Goal: Transaction & Acquisition: Purchase product/service

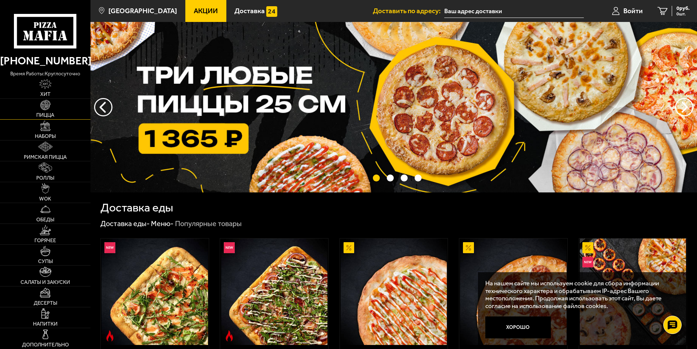
click at [63, 110] on link "Пицца" at bounding box center [45, 109] width 90 height 20
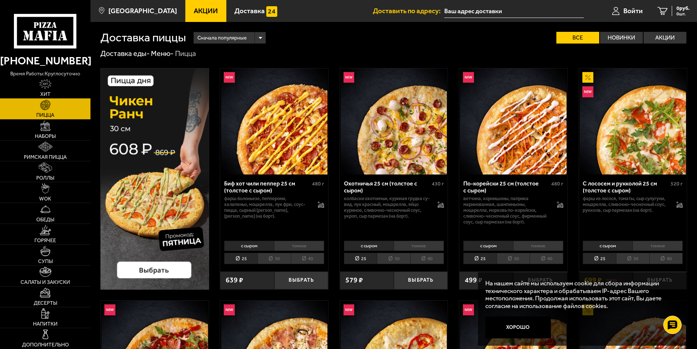
click at [44, 92] on link "Хит" at bounding box center [45, 88] width 90 height 20
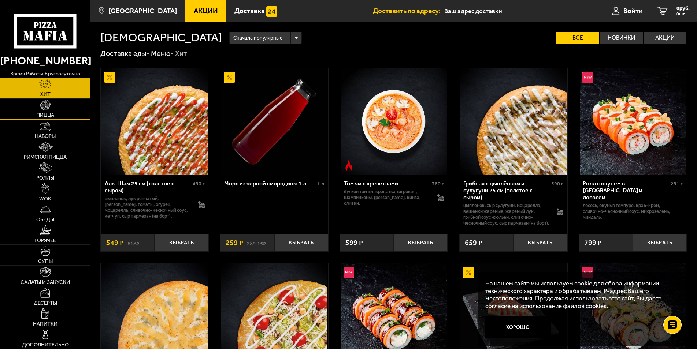
click at [46, 117] on span "Пицца" at bounding box center [45, 115] width 18 height 5
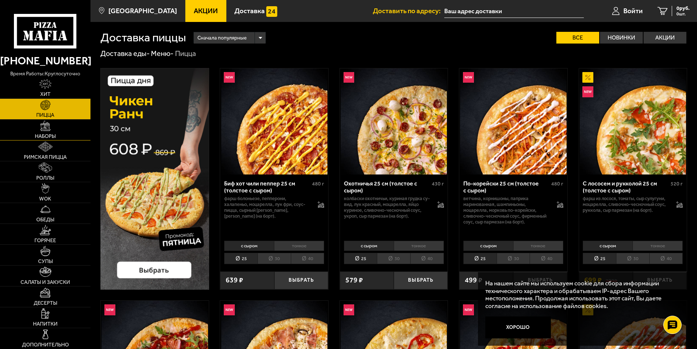
click at [56, 138] on span "Наборы" at bounding box center [45, 136] width 21 height 5
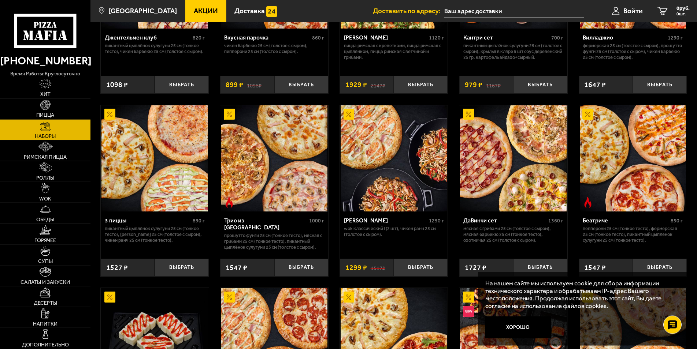
scroll to position [149, 0]
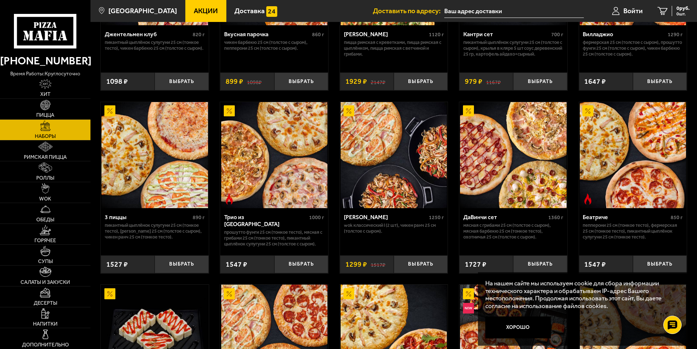
click at [542, 325] on button "Хорошо" at bounding box center [517, 328] width 65 height 22
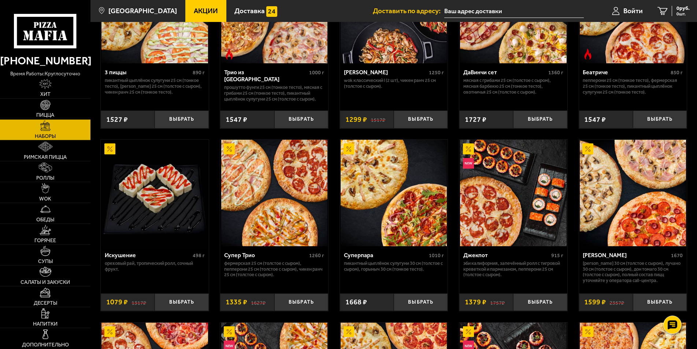
scroll to position [299, 0]
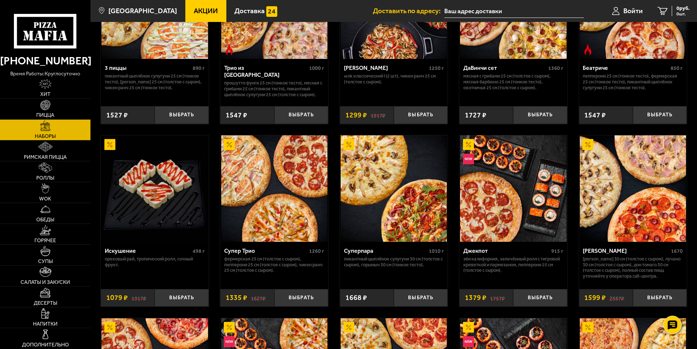
click at [279, 254] on div "Супер Трио" at bounding box center [265, 250] width 83 height 7
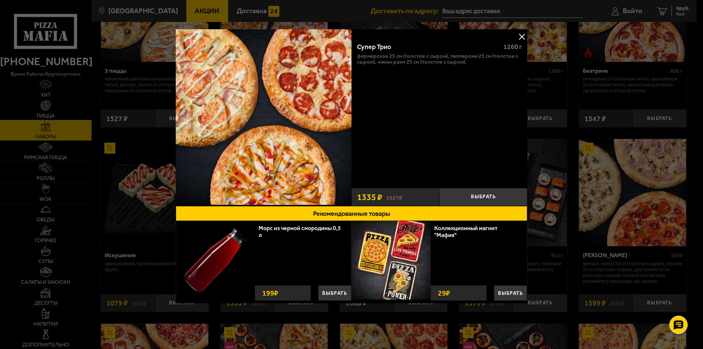
click at [520, 34] on button at bounding box center [521, 36] width 11 height 11
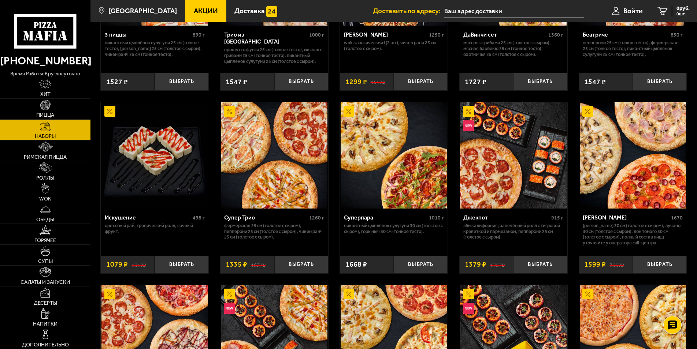
scroll to position [336, 0]
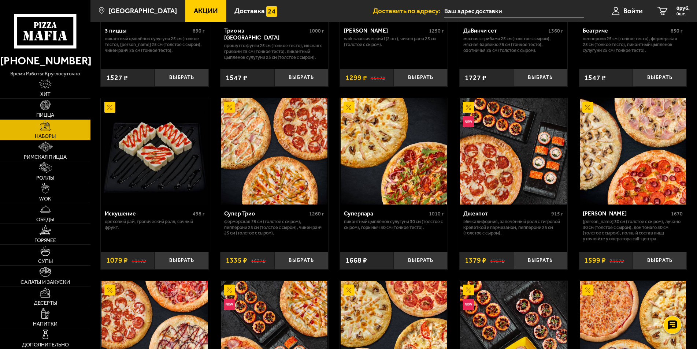
click at [258, 152] on img at bounding box center [274, 151] width 106 height 106
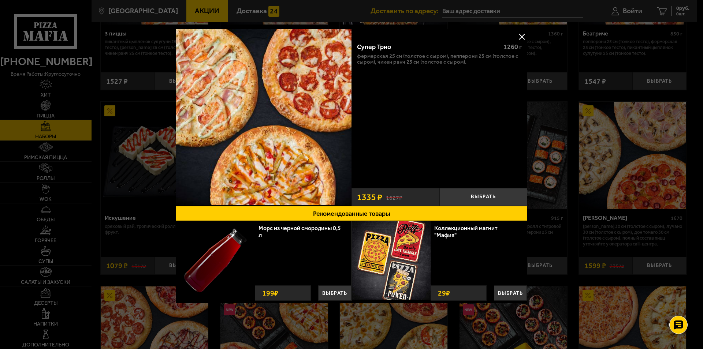
click at [524, 29] on div at bounding box center [351, 174] width 703 height 349
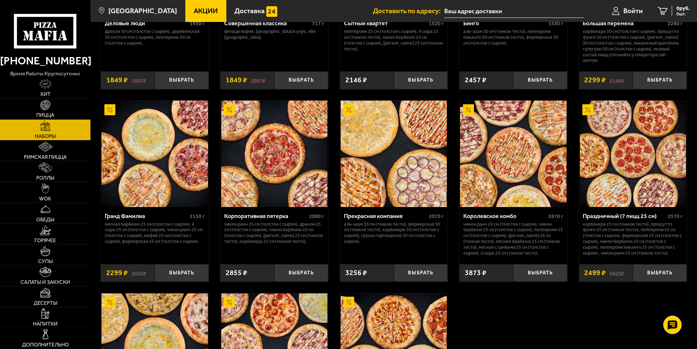
scroll to position [933, 0]
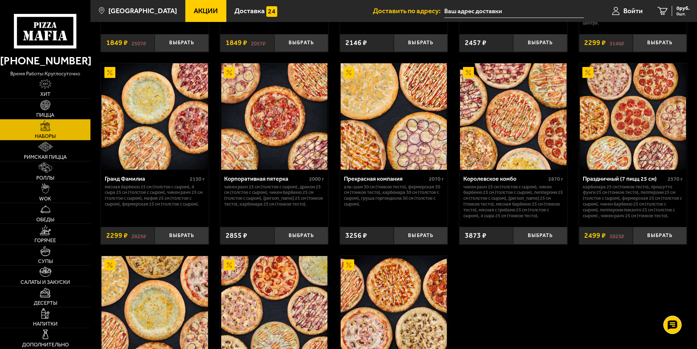
click at [25, 111] on link "Пицца" at bounding box center [45, 109] width 90 height 20
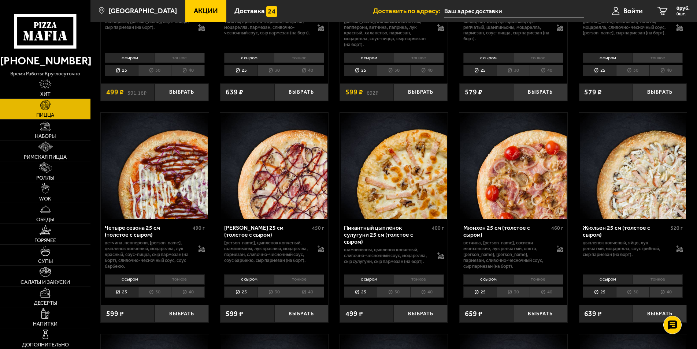
scroll to position [1083, 0]
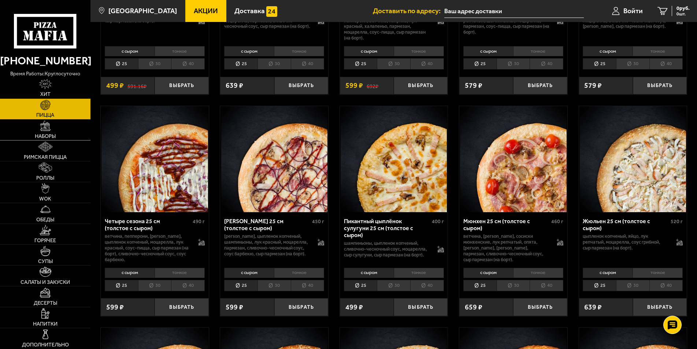
click at [49, 133] on link "Наборы" at bounding box center [45, 130] width 90 height 20
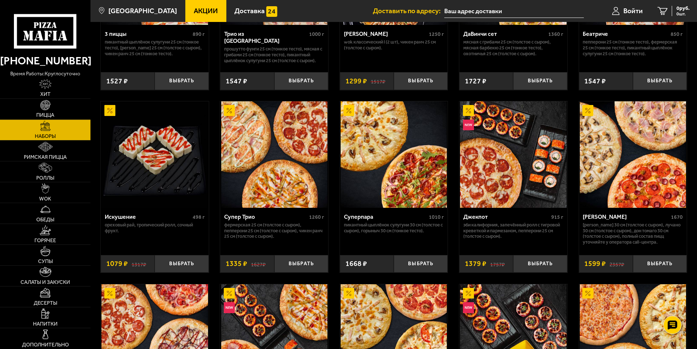
scroll to position [336, 0]
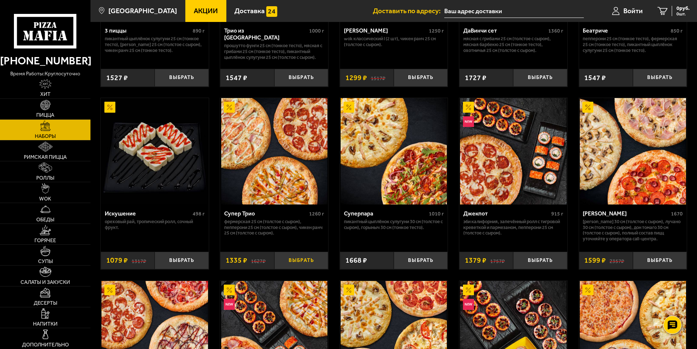
click at [319, 263] on button "Выбрать" at bounding box center [301, 261] width 54 height 18
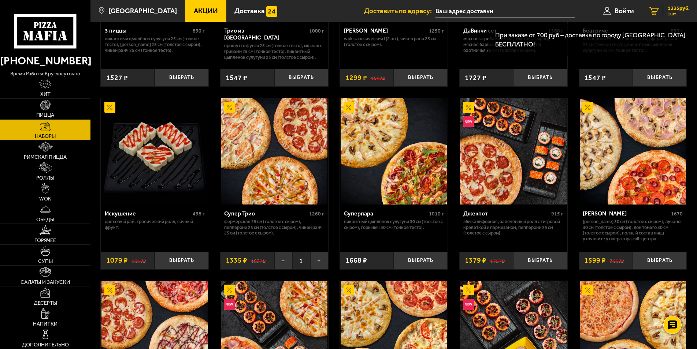
click at [669, 8] on span "1335 руб." at bounding box center [678, 8] width 22 height 5
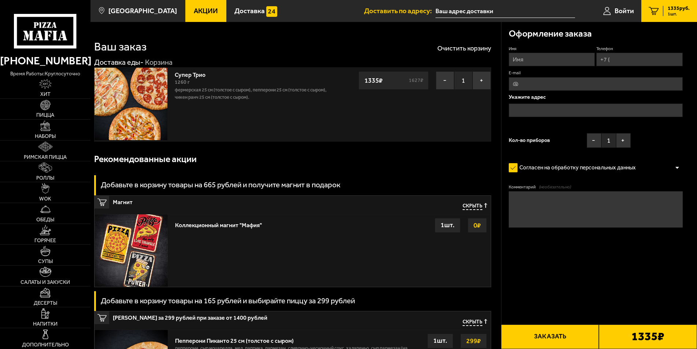
click at [253, 102] on div "Супер Трио 1260 г Фермерская 25 см (толстое с сыром), Пепперони 25 см (толстое …" at bounding box center [255, 105] width 169 height 74
click at [214, 86] on div "1260 г" at bounding box center [255, 82] width 161 height 8
drag, startPoint x: 236, startPoint y: 85, endPoint x: 253, endPoint y: 89, distance: 17.3
click at [251, 89] on div "Супер Трио 1260 г Фермерская 25 см (толстое с сыром), Пепперони 25 см (толстое …" at bounding box center [255, 86] width 161 height 30
click at [260, 96] on p "Фермерская 25 см (толстое с сыром), Пепперони 25 см (толстое с сыром), Чикен Ра…" at bounding box center [255, 93] width 161 height 15
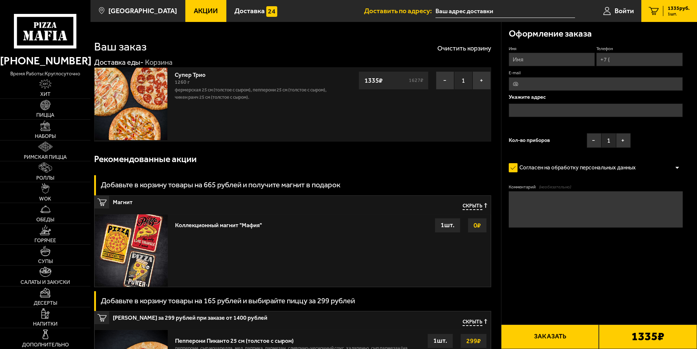
click at [404, 80] on div "1335 ₽ 1627 ₽" at bounding box center [393, 80] width 70 height 18
click at [359, 89] on div "1335 ₽ 1627 ₽" at bounding box center [393, 80] width 70 height 18
click at [366, 85] on strong "1335 ₽" at bounding box center [373, 81] width 22 height 14
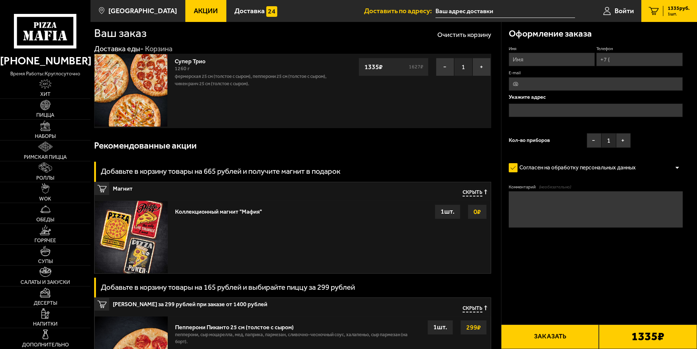
scroll to position [126, 0]
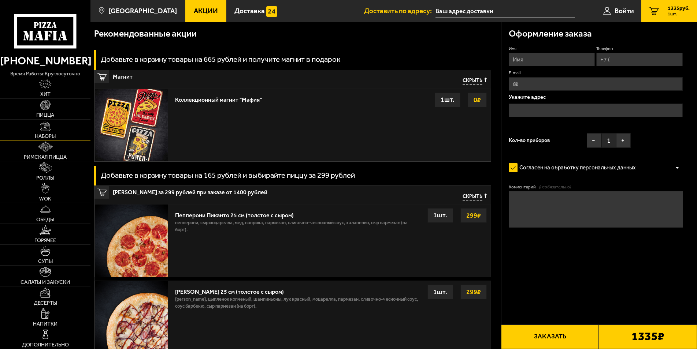
click at [64, 124] on link "Наборы" at bounding box center [45, 130] width 90 height 20
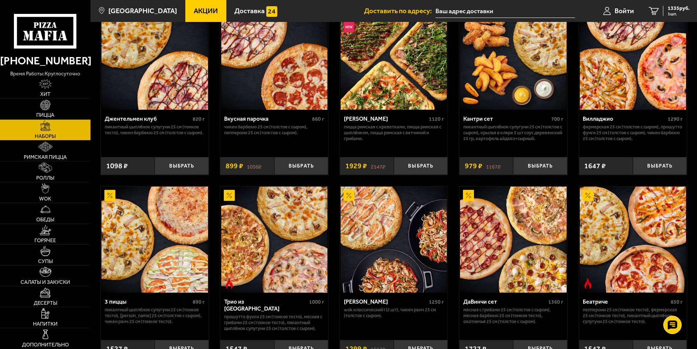
scroll to position [75, 0]
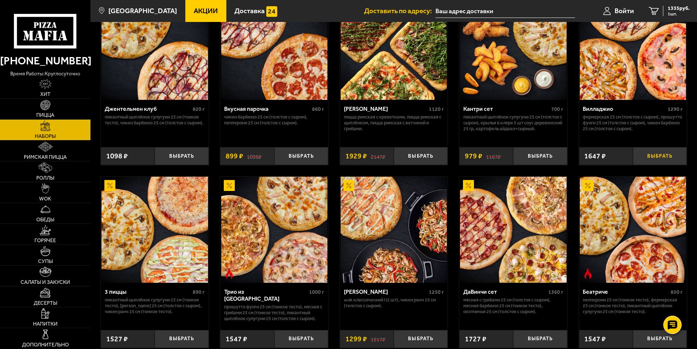
click at [668, 156] on button "Выбрать" at bounding box center [659, 156] width 54 height 18
click at [644, 160] on button "−" at bounding box center [641, 156] width 18 height 18
click at [676, 6] on span "1335 руб." at bounding box center [678, 8] width 22 height 5
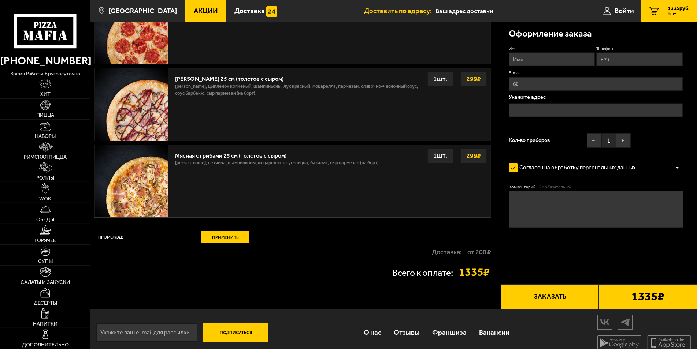
scroll to position [350, 0]
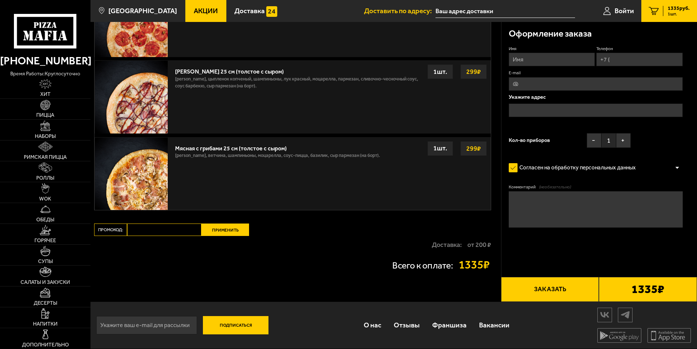
click at [170, 228] on input "Промокод:" at bounding box center [164, 230] width 74 height 12
type input "mf0345"
click at [245, 226] on button "Применить" at bounding box center [225, 230] width 48 height 12
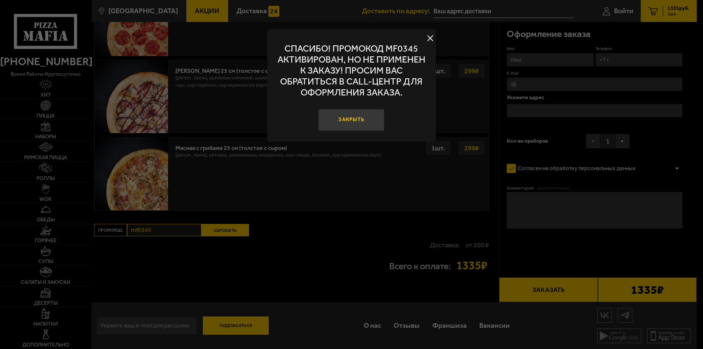
click at [358, 118] on button "Закрыть" at bounding box center [351, 120] width 66 height 22
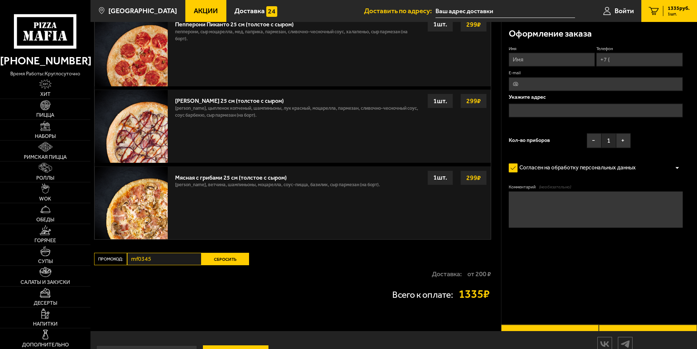
scroll to position [336, 0]
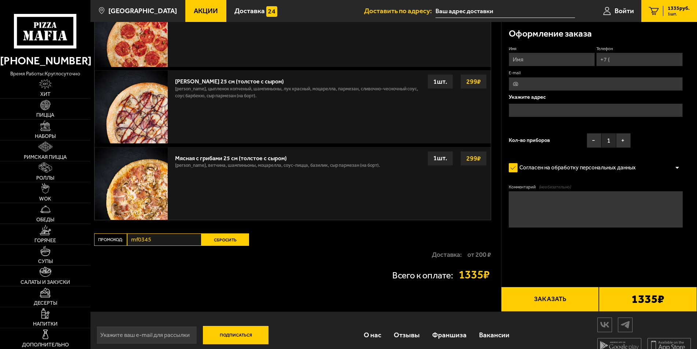
click at [214, 242] on button "Сбросить" at bounding box center [225, 240] width 48 height 12
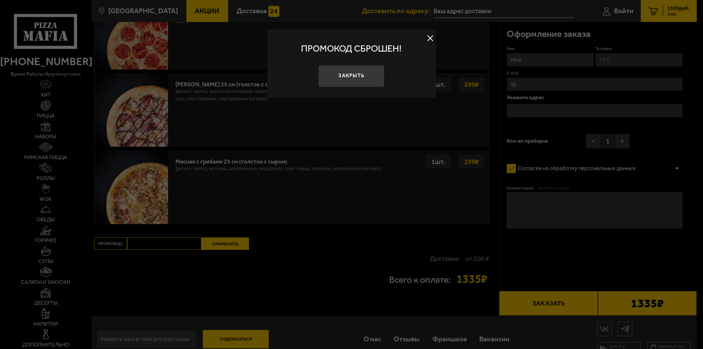
click at [169, 243] on div at bounding box center [351, 174] width 703 height 349
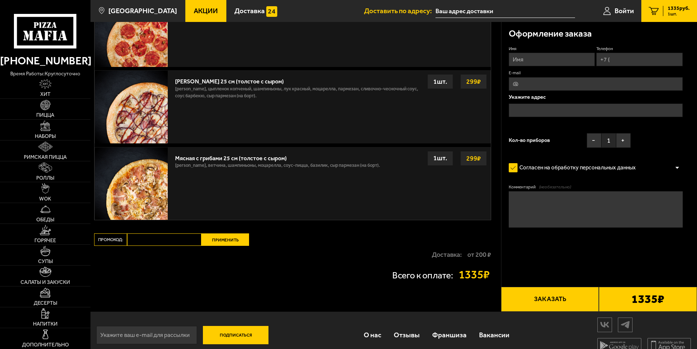
click at [154, 245] on input "Промокод:" at bounding box center [164, 240] width 74 height 12
type input "mf0363"
click at [225, 246] on button "Применить" at bounding box center [225, 240] width 48 height 12
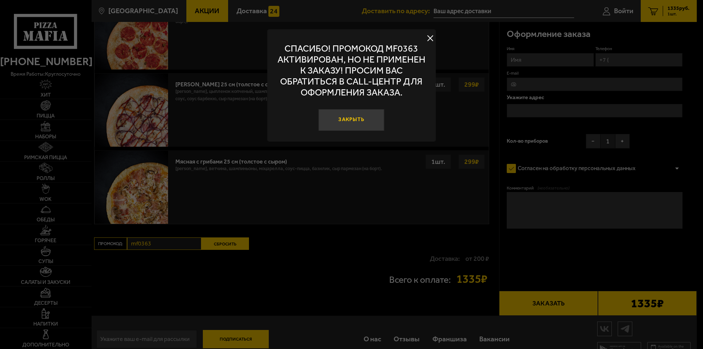
click at [362, 124] on button "Закрыть" at bounding box center [351, 120] width 66 height 22
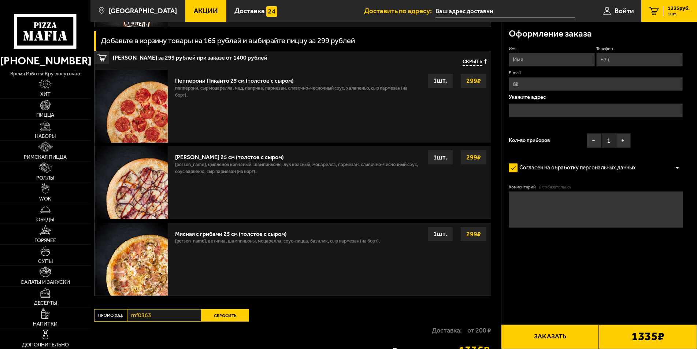
scroll to position [261, 0]
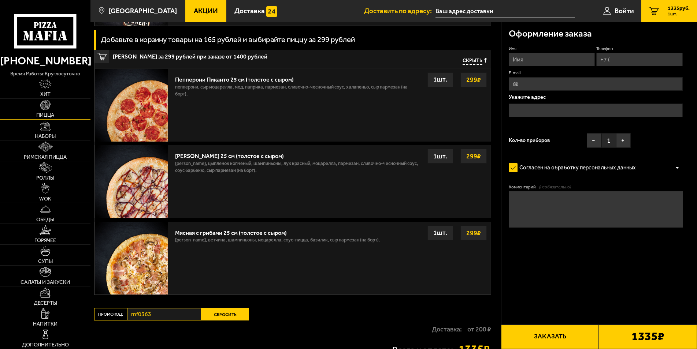
click at [53, 107] on link "Пицца" at bounding box center [45, 109] width 90 height 20
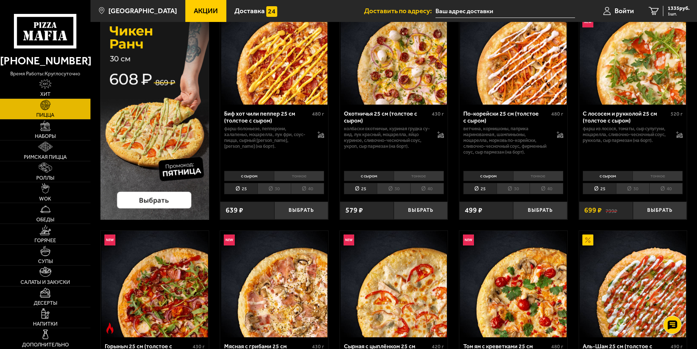
scroll to position [112, 0]
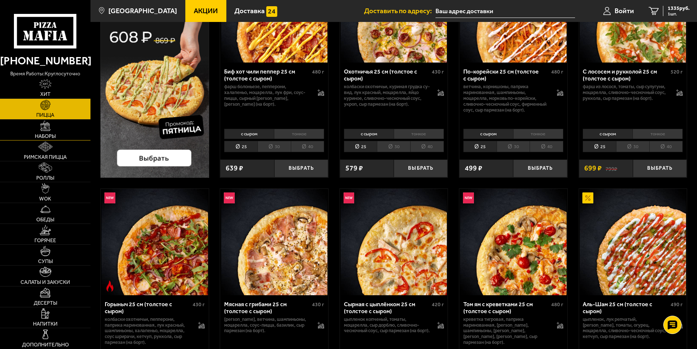
click at [46, 131] on link "Наборы" at bounding box center [45, 130] width 90 height 20
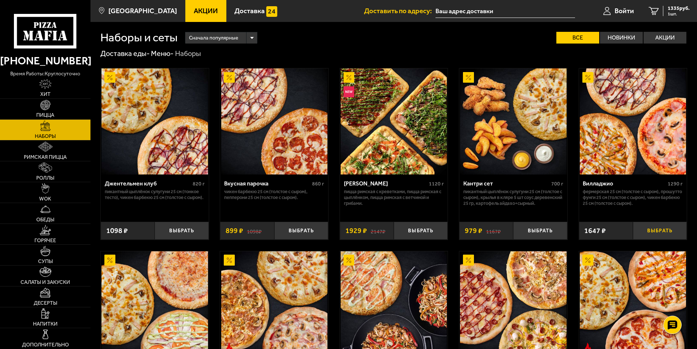
click at [646, 227] on button "Выбрать" at bounding box center [659, 231] width 54 height 18
click at [668, 5] on link "2 2982 руб. 2 шт." at bounding box center [669, 11] width 56 height 22
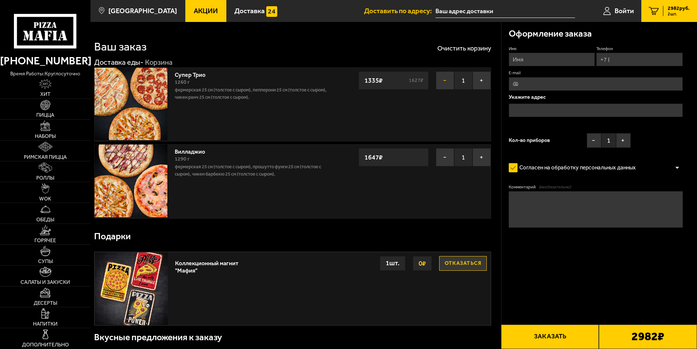
click at [440, 80] on button "−" at bounding box center [445, 80] width 18 height 18
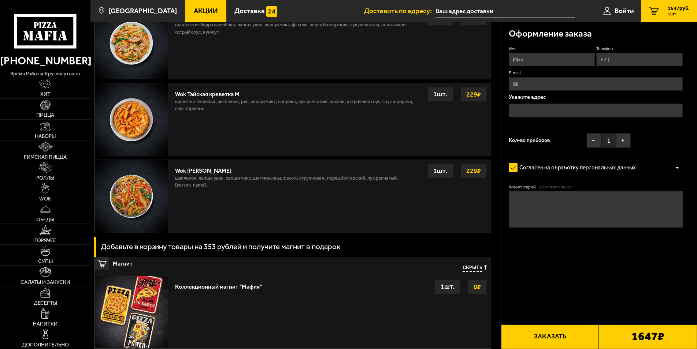
scroll to position [856, 0]
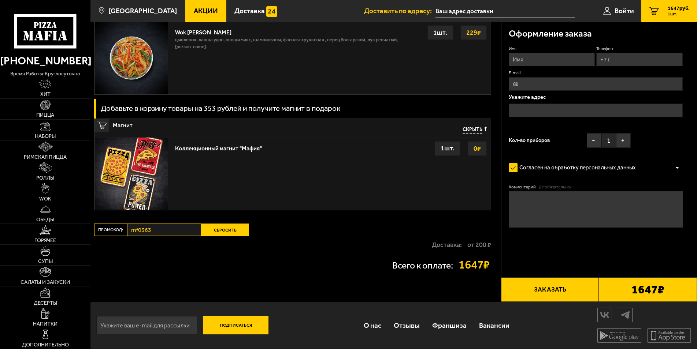
click at [217, 227] on button "Сбросить" at bounding box center [225, 230] width 48 height 12
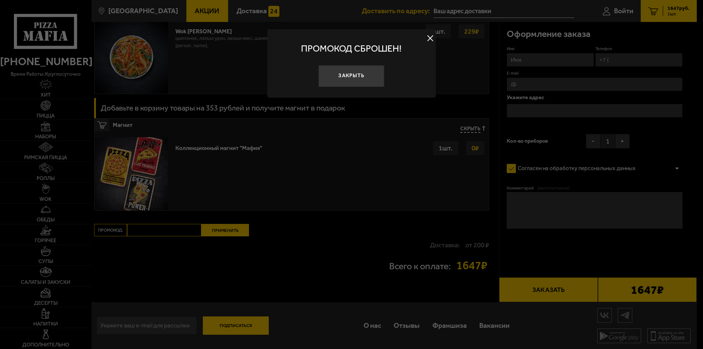
click at [173, 231] on div at bounding box center [351, 174] width 703 height 349
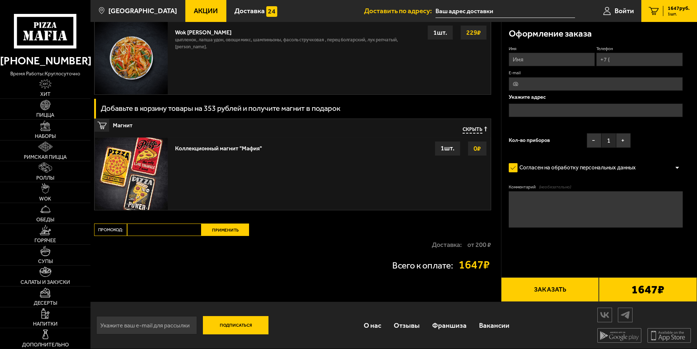
click at [171, 235] on input "Промокод:" at bounding box center [164, 230] width 74 height 12
type input "Ы"
type input "D"
type input "Вилладжио"
click at [221, 230] on button "Применить" at bounding box center [225, 230] width 48 height 12
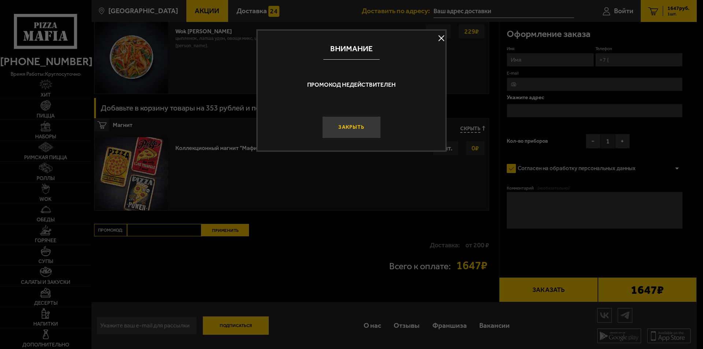
click at [355, 128] on button "Закрыть" at bounding box center [351, 127] width 59 height 22
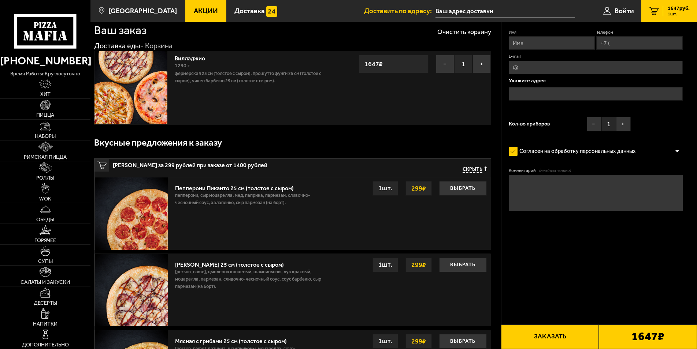
scroll to position [0, 0]
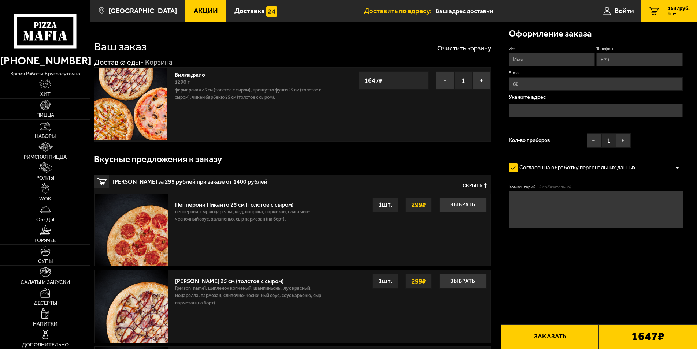
click at [657, 11] on icon "1" at bounding box center [653, 11] width 10 height 8
click at [665, 8] on div "1647 руб. 1 шт." at bounding box center [675, 11] width 27 height 10
click at [56, 104] on link "Пицца" at bounding box center [45, 109] width 90 height 20
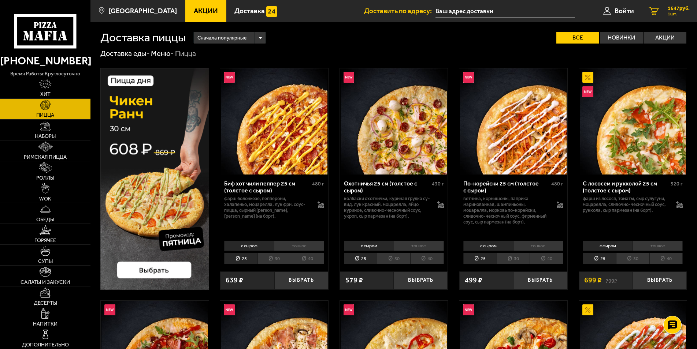
click at [677, 10] on span "1647 руб." at bounding box center [678, 8] width 22 height 5
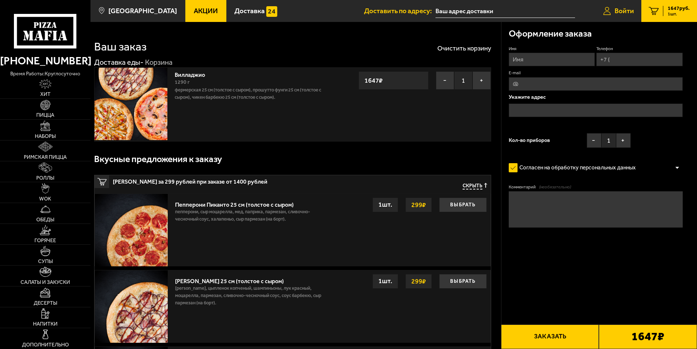
click at [609, 8] on icon at bounding box center [607, 11] width 8 height 8
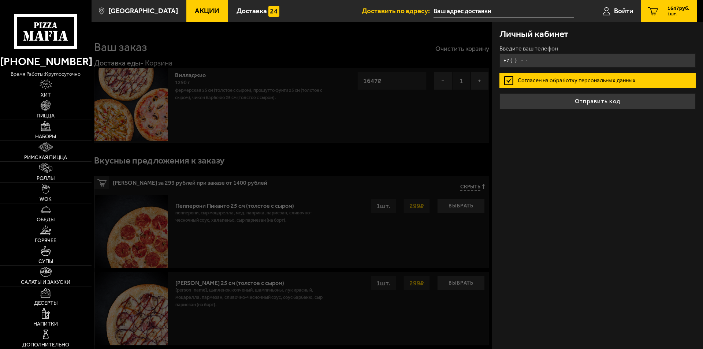
click at [536, 66] on input "+7 ( ) - -" at bounding box center [597, 60] width 196 height 14
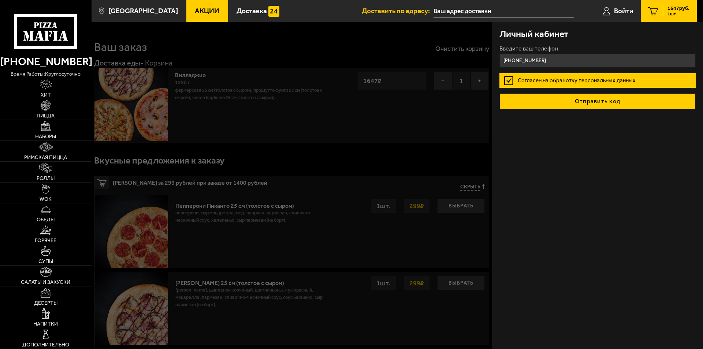
type input "[PHONE_NUMBER]"
click at [551, 101] on button "Отправить код" at bounding box center [597, 101] width 196 height 16
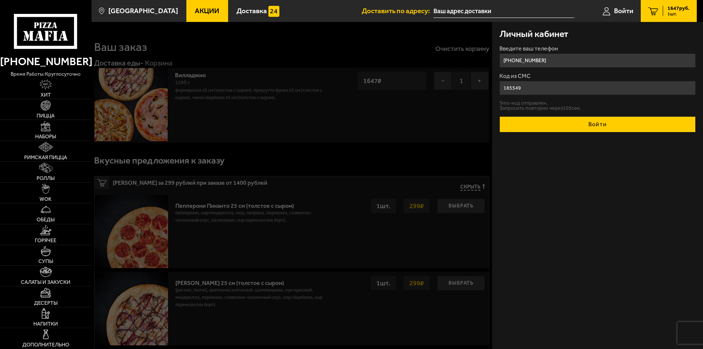
type input "185549"
click at [590, 122] on button "Войти" at bounding box center [597, 124] width 196 height 16
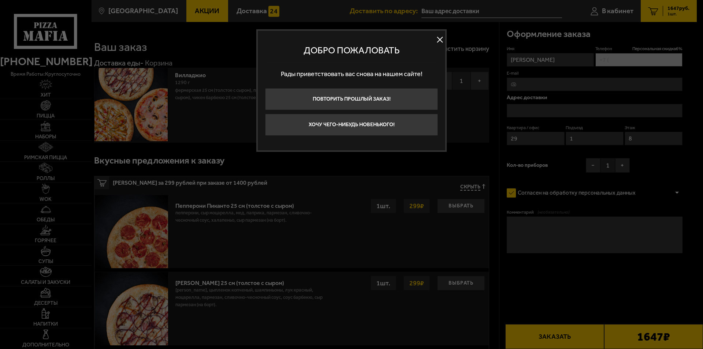
type input "[PHONE_NUMBER]"
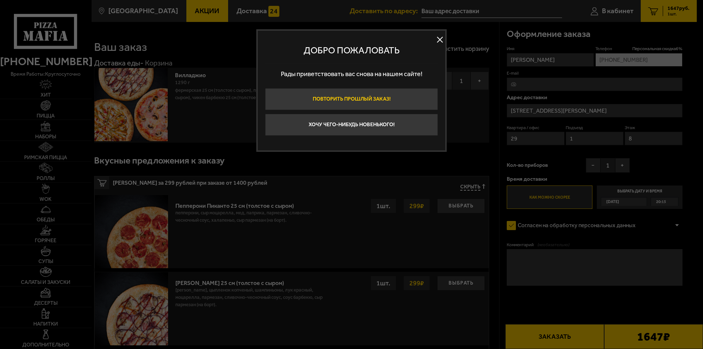
click at [395, 105] on button "Повторить прошлый заказ!" at bounding box center [351, 99] width 173 height 22
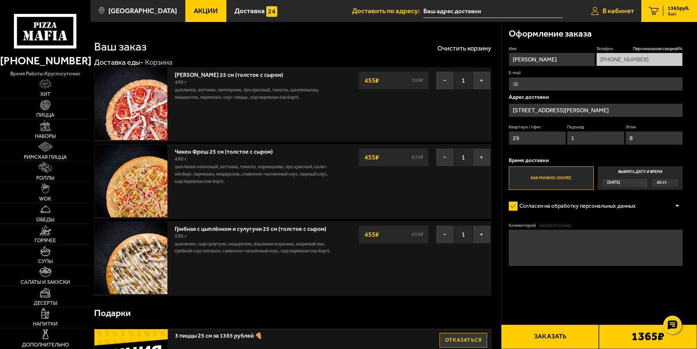
click at [610, 3] on link "В кабинет" at bounding box center [611, 11] width 57 height 22
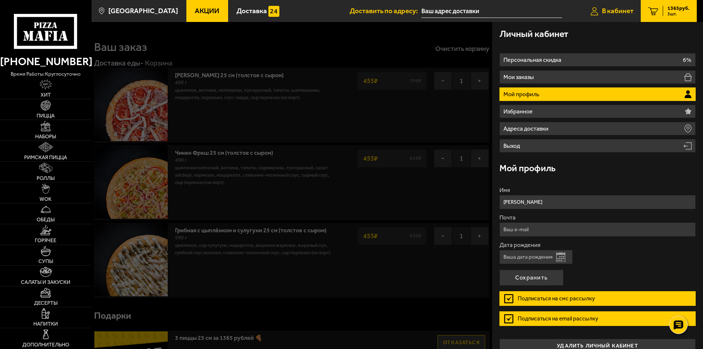
type input "[STREET_ADDRESS][PERSON_NAME]"
click at [61, 119] on link "Пицца" at bounding box center [46, 109] width 92 height 20
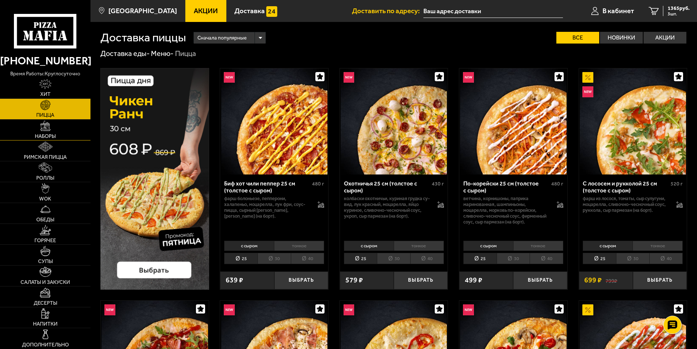
click at [54, 128] on link "Наборы" at bounding box center [45, 130] width 90 height 20
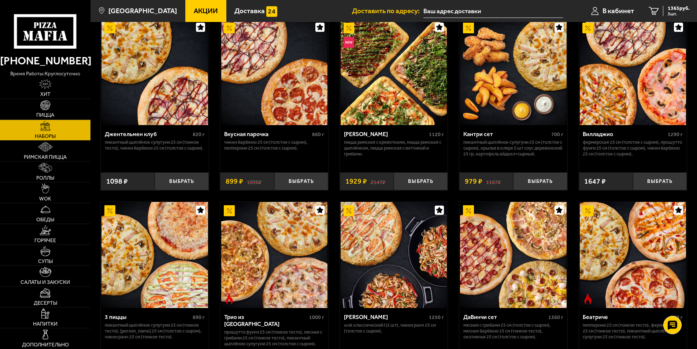
scroll to position [75, 0]
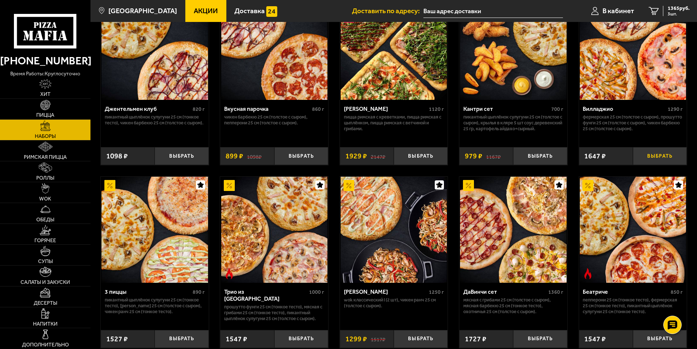
click at [650, 154] on button "Выбрать" at bounding box center [659, 156] width 54 height 18
click at [668, 8] on span "3012 руб." at bounding box center [678, 8] width 22 height 5
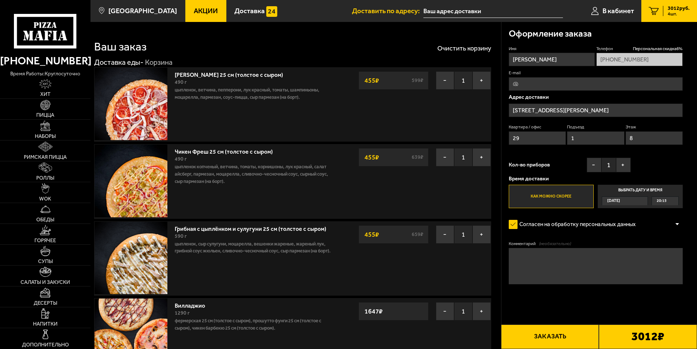
type input "[STREET_ADDRESS][PERSON_NAME]"
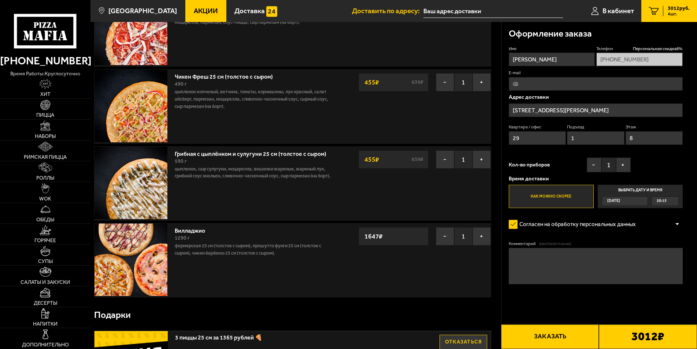
scroll to position [75, 0]
click at [451, 158] on button "−" at bounding box center [445, 160] width 18 height 18
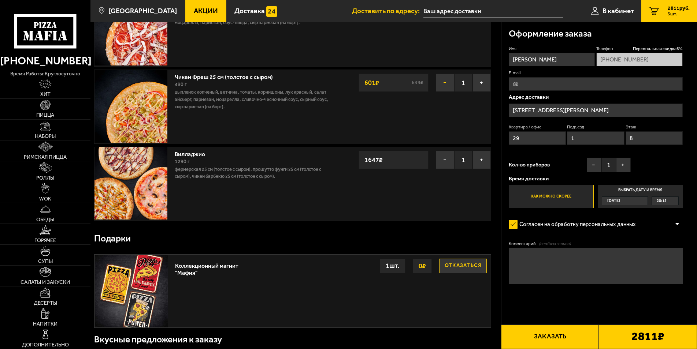
click at [445, 80] on button "−" at bounding box center [445, 83] width 18 height 18
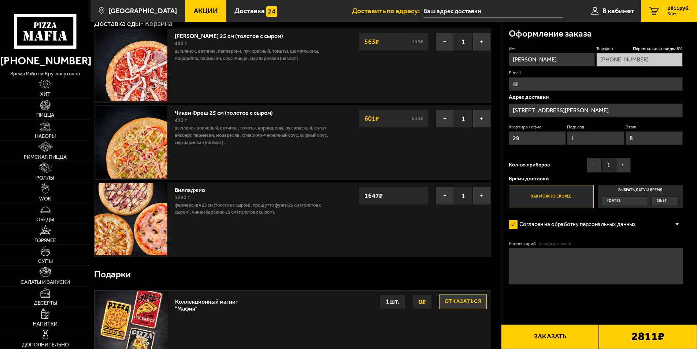
scroll to position [37, 0]
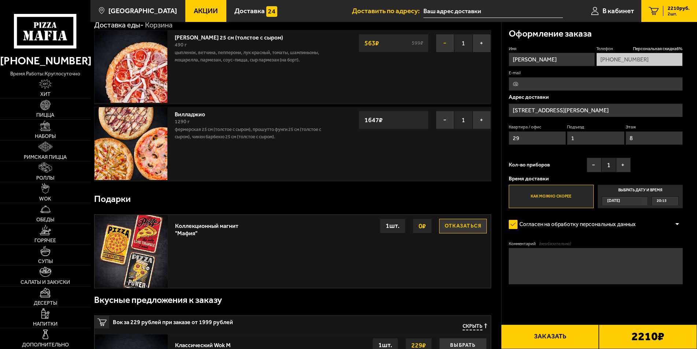
click at [442, 48] on button "−" at bounding box center [445, 43] width 18 height 18
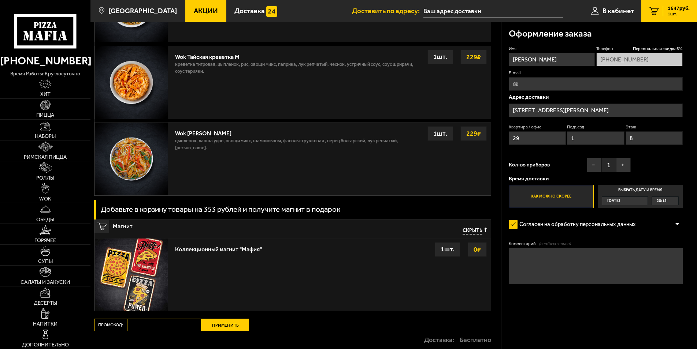
scroll to position [850, 0]
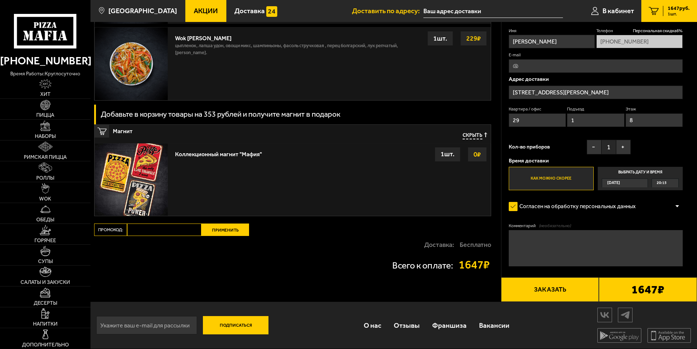
click at [179, 231] on input "Промокод:" at bounding box center [164, 230] width 74 height 12
paste input "mf0363"
type input "mf0363"
click at [226, 229] on button "Применить" at bounding box center [225, 230] width 48 height 12
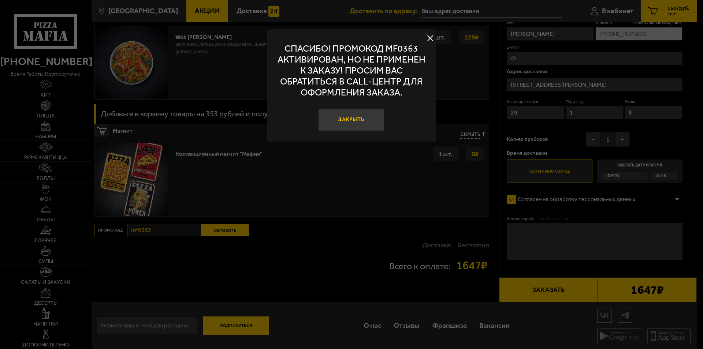
click at [364, 120] on button "Закрыть" at bounding box center [351, 120] width 66 height 22
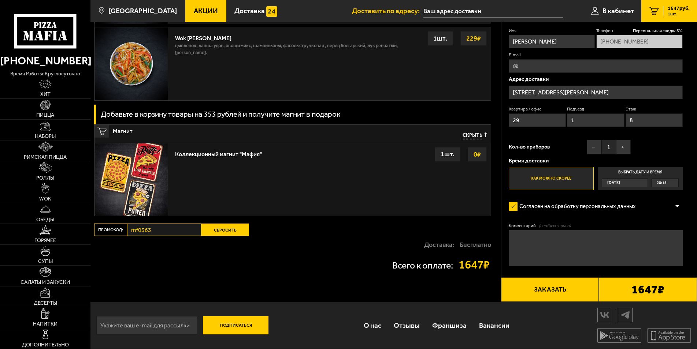
click at [235, 225] on button "Сбросить" at bounding box center [225, 230] width 48 height 12
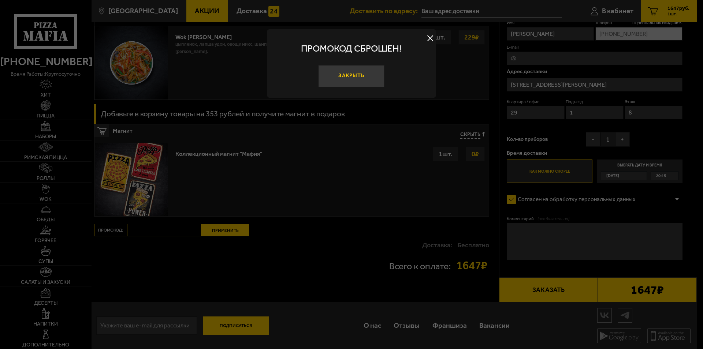
click at [377, 74] on button "Закрыть" at bounding box center [351, 76] width 66 height 22
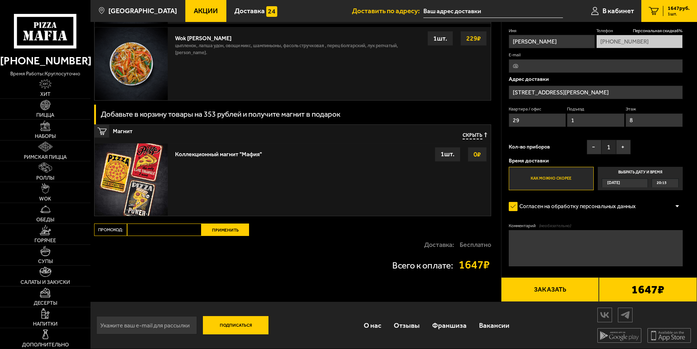
click at [183, 228] on input "Промокод:" at bounding box center [164, 230] width 74 height 12
paste input "mf0399"
type input "mf0399"
click at [235, 226] on button "Применить" at bounding box center [225, 230] width 48 height 12
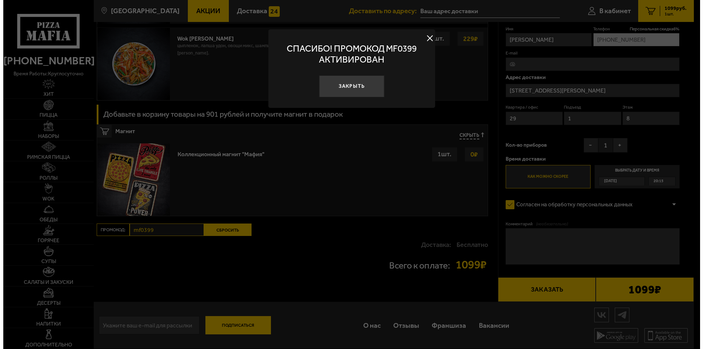
scroll to position [654, 0]
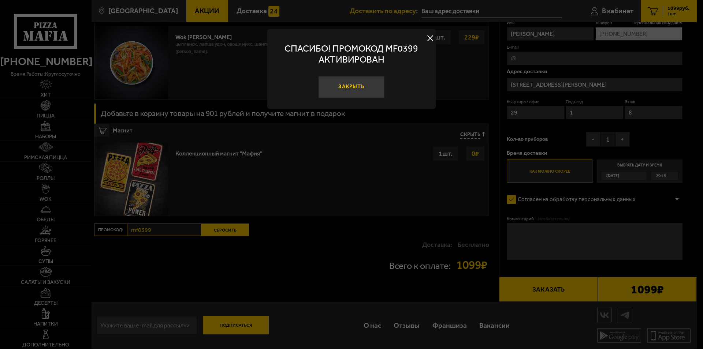
click at [337, 85] on button "Закрыть" at bounding box center [351, 87] width 66 height 22
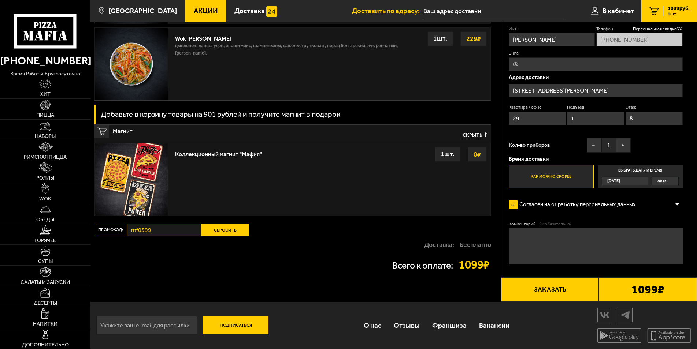
click at [564, 290] on button "Заказать" at bounding box center [550, 289] width 98 height 25
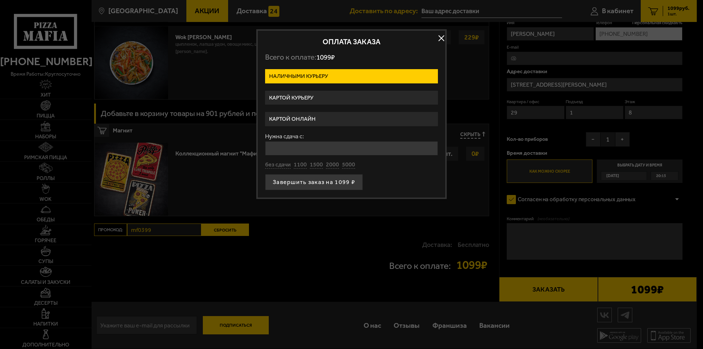
click at [321, 100] on label "Картой курьеру" at bounding box center [351, 98] width 173 height 14
click at [0, 0] on input "Картой курьеру" at bounding box center [0, 0] width 0 height 0
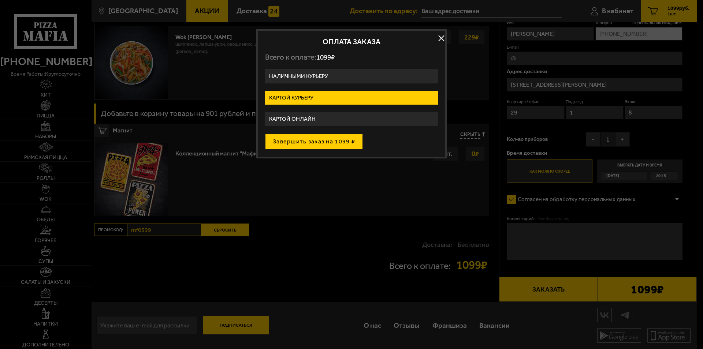
click at [335, 142] on button "Завершить заказ на 1099 ₽" at bounding box center [314, 142] width 98 height 16
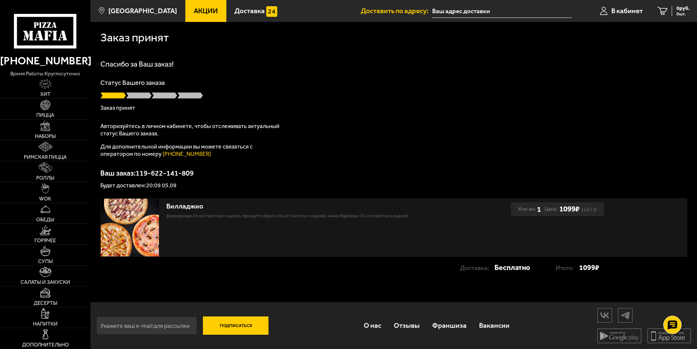
click at [123, 109] on p "Заказ принят" at bounding box center [393, 108] width 586 height 6
click at [139, 130] on p "Авторизуйтесь в личном кабинете, чтобы отслеживать актуальный статус Вашего зак…" at bounding box center [191, 130] width 183 height 15
click at [624, 18] on link "В кабинет" at bounding box center [620, 11] width 57 height 22
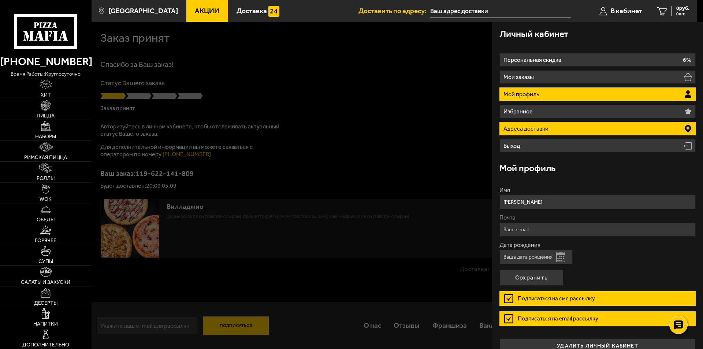
click at [586, 124] on li "Адреса доставки" at bounding box center [597, 129] width 196 height 14
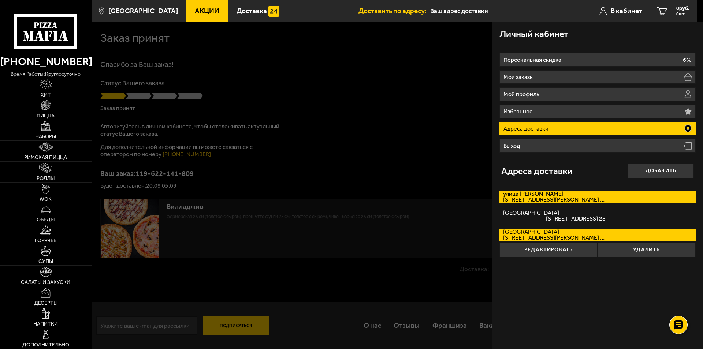
click at [584, 200] on span "[STREET_ADDRESS][PERSON_NAME] кв. 29" at bounding box center [554, 200] width 102 height 6
click at [0, 0] on input "[STREET_ADDRESS][PERSON_NAME][PERSON_NAME] кв. 29" at bounding box center [0, 0] width 0 height 0
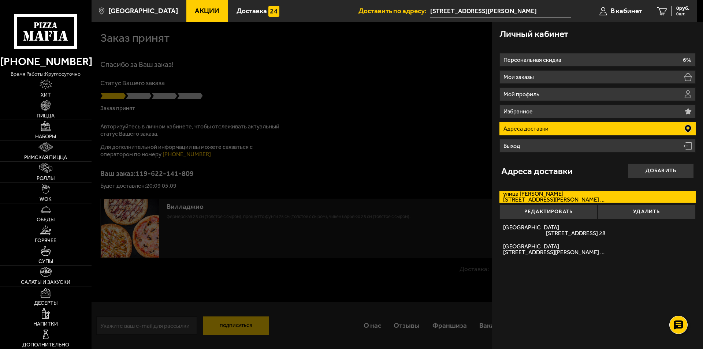
click at [585, 198] on span "[STREET_ADDRESS][PERSON_NAME] кв. 29" at bounding box center [554, 200] width 102 height 6
click at [0, 0] on input "[STREET_ADDRESS][PERSON_NAME][PERSON_NAME] кв. 29" at bounding box center [0, 0] width 0 height 0
click at [440, 176] on div at bounding box center [443, 196] width 703 height 349
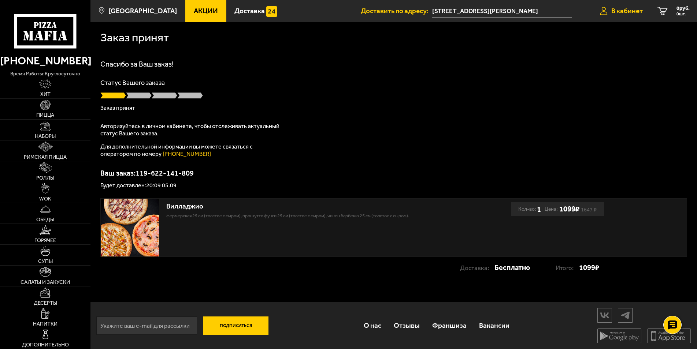
click at [633, 13] on span "В кабинет" at bounding box center [626, 10] width 31 height 7
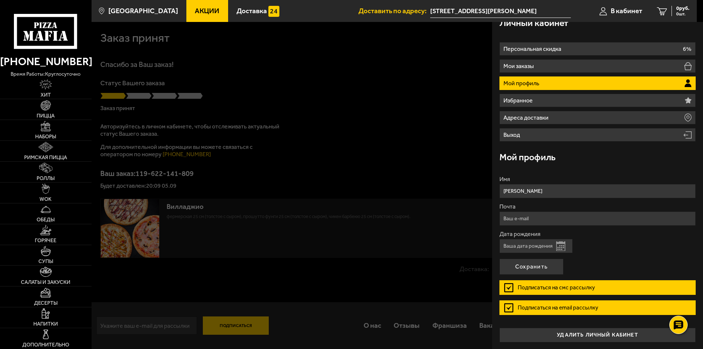
scroll to position [12, 0]
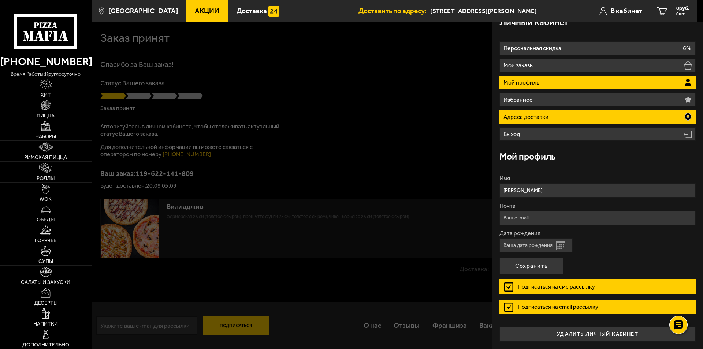
click at [573, 113] on li "Адреса доставки" at bounding box center [597, 117] width 196 height 14
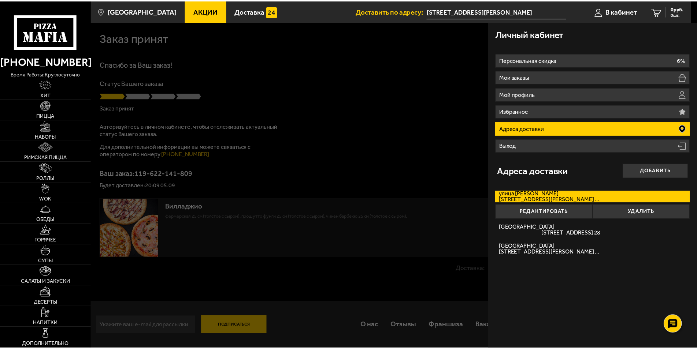
scroll to position [0, 0]
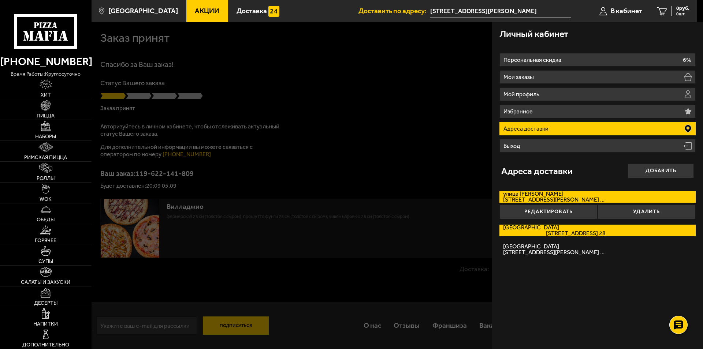
click at [589, 235] on span "[STREET_ADDRESS] 28" at bounding box center [554, 234] width 102 height 6
click at [0, 0] on input "[STREET_ADDRESS] 28" at bounding box center [0, 0] width 0 height 0
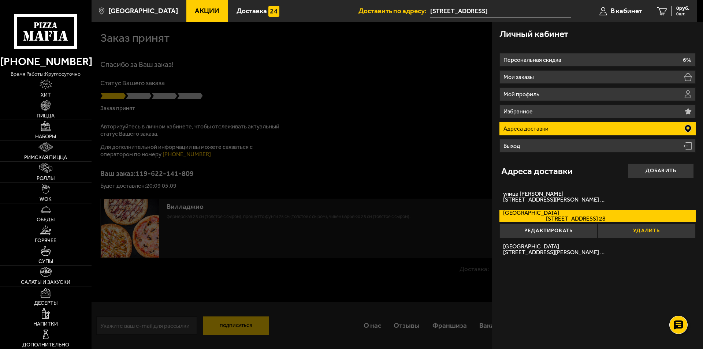
click at [626, 227] on button "Удалить" at bounding box center [646, 231] width 98 height 15
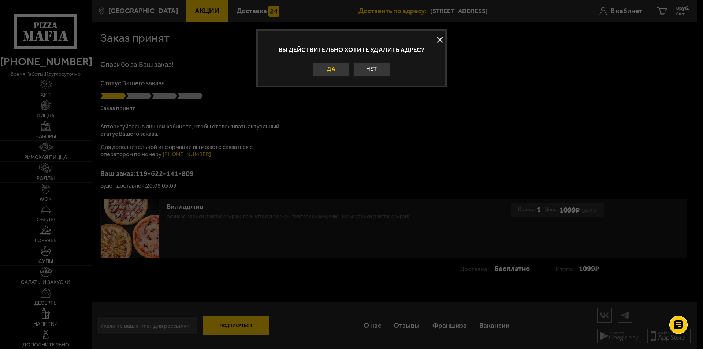
click at [346, 66] on button "Да" at bounding box center [331, 69] width 37 height 15
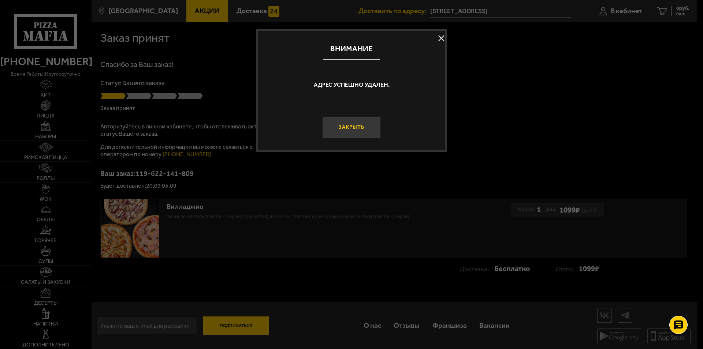
click at [355, 127] on button "Закрыть" at bounding box center [351, 127] width 59 height 22
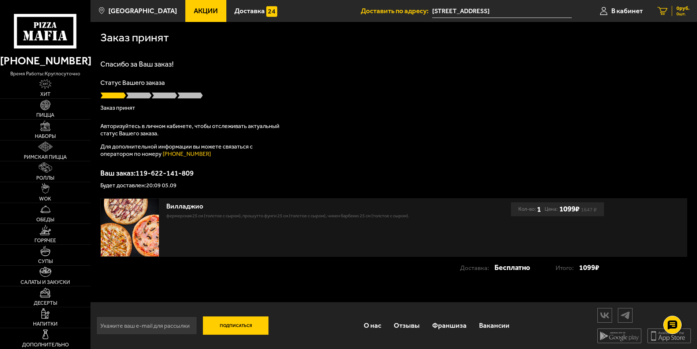
click at [664, 15] on icon at bounding box center [662, 11] width 10 height 8
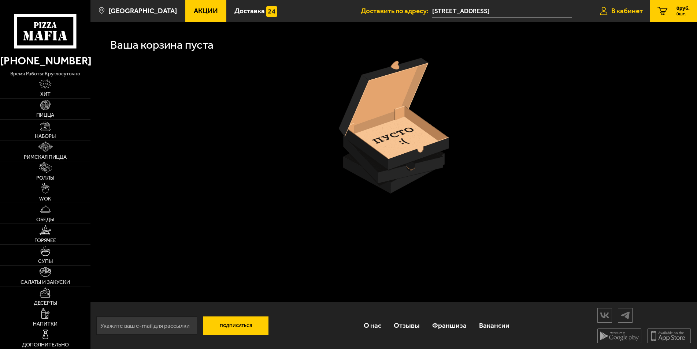
click at [619, 9] on span "В кабинет" at bounding box center [626, 10] width 31 height 7
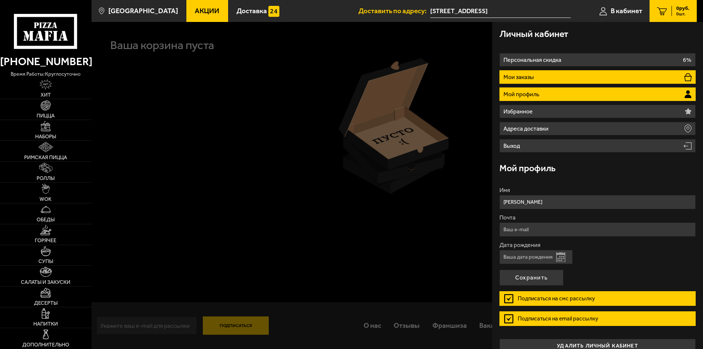
click at [593, 71] on li "Мои заказы" at bounding box center [597, 77] width 196 height 14
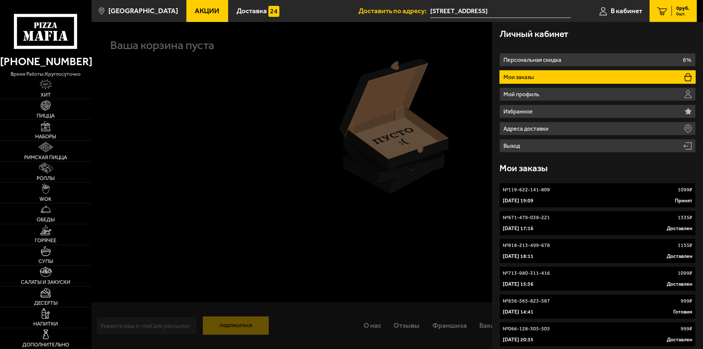
click at [596, 190] on div "№ 119-622-141-809 1099 ₽" at bounding box center [598, 189] width 190 height 7
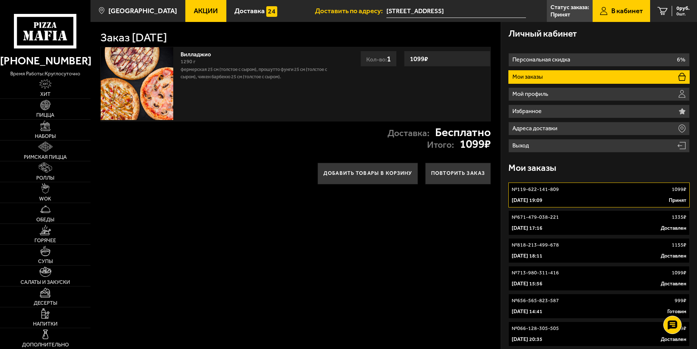
click at [255, 88] on div "Вилладжио 1290 г Фермерская 25 см (толстое с сыром), Прошутто Фунги 25 см (толс…" at bounding box center [260, 84] width 166 height 74
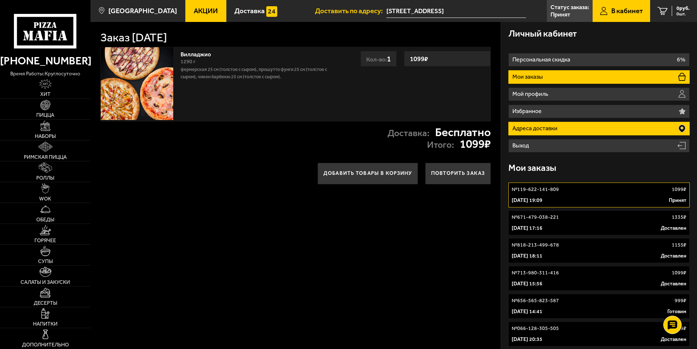
click at [542, 123] on li "Адреса доставки" at bounding box center [599, 129] width 182 height 14
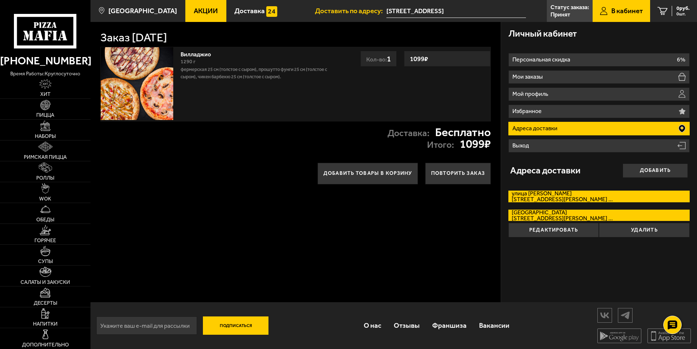
click at [559, 196] on label "[STREET_ADDRESS][PERSON_NAME][PERSON_NAME] кв. 29" at bounding box center [599, 197] width 182 height 12
click at [0, 0] on input "[STREET_ADDRESS][PERSON_NAME][PERSON_NAME] кв. 29" at bounding box center [0, 0] width 0 height 0
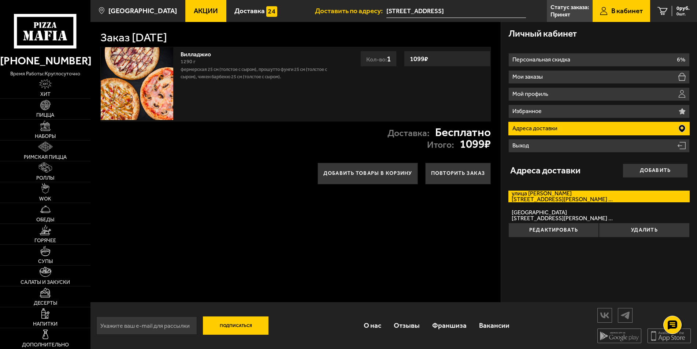
type input "[STREET_ADDRESS][PERSON_NAME]"
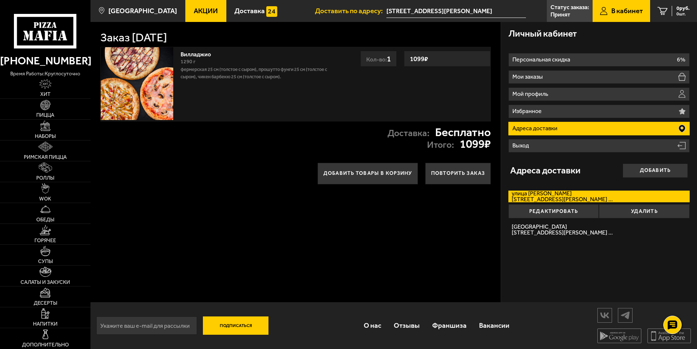
click at [419, 253] on div "Заказ [DATE] Вилладжио 1290 г Фермерская 25 см (толстое с сыром), Прошутто Фунг…" at bounding box center [295, 162] width 410 height 280
